Goal: Information Seeking & Learning: Learn about a topic

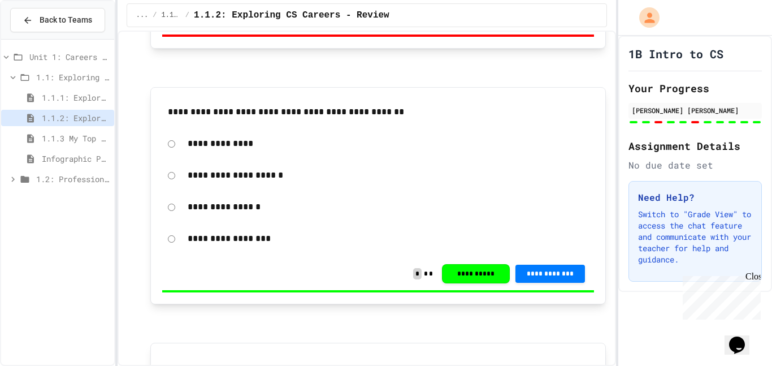
scroll to position [830, 0]
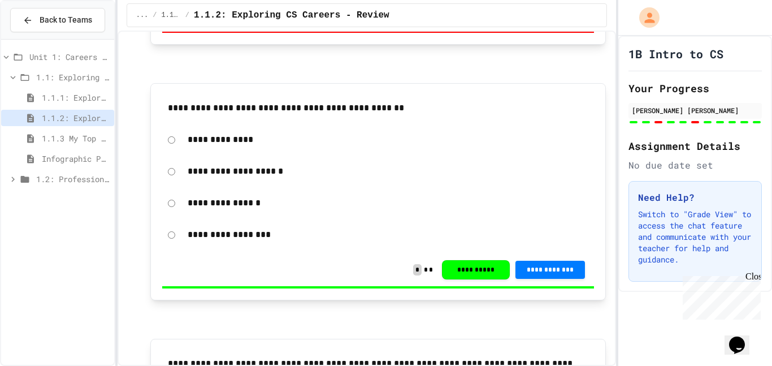
click at [80, 139] on span "1.1.3 My Top 3 CS Careers!" at bounding box center [76, 138] width 68 height 12
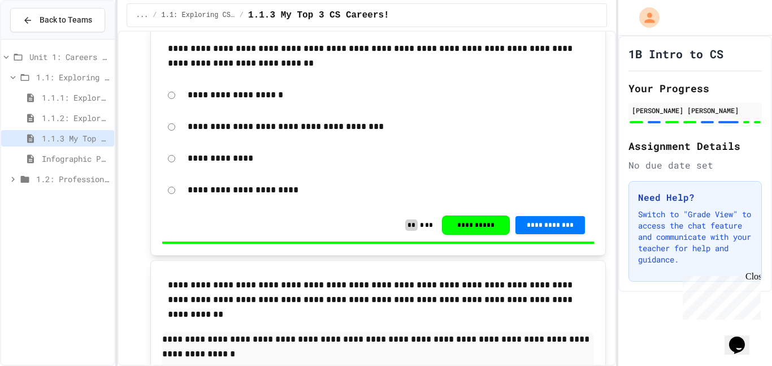
scroll to position [437, 0]
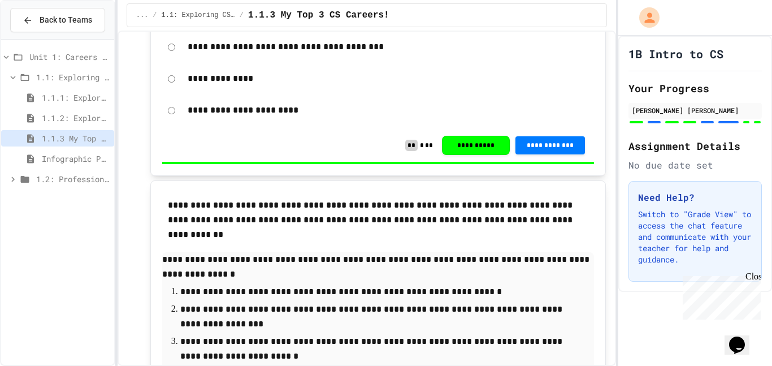
click at [92, 157] on span "Infographic Project: Your favorite CS" at bounding box center [76, 159] width 68 height 12
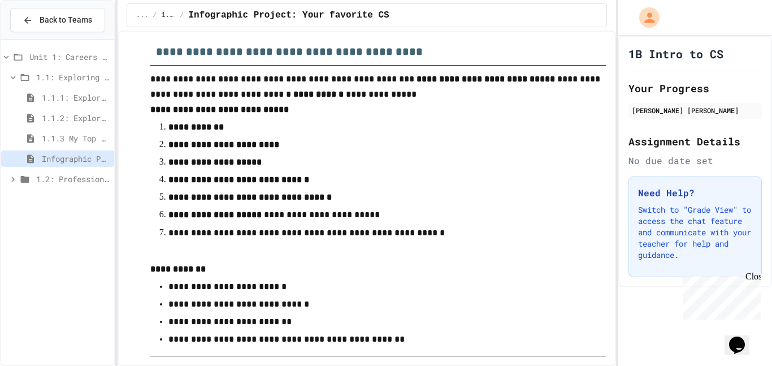
scroll to position [20, 0]
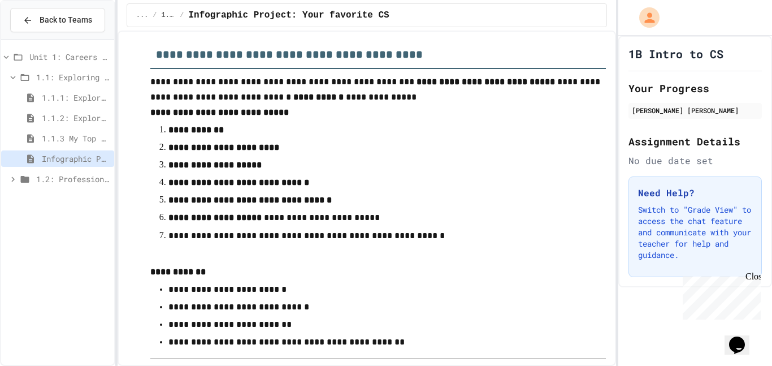
click at [81, 186] on div "1.2: Professional Communication" at bounding box center [57, 179] width 113 height 16
click at [73, 173] on span "1.2: Professional Communication" at bounding box center [72, 179] width 73 height 12
click at [353, 125] on p "**********" at bounding box center [378, 130] width 420 height 15
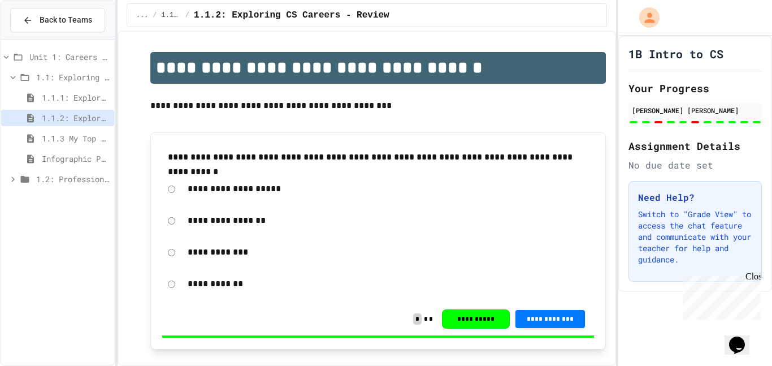
click at [73, 162] on span "Infographic Project: Your favorite CS" at bounding box center [76, 159] width 68 height 12
